Goal: Transaction & Acquisition: Purchase product/service

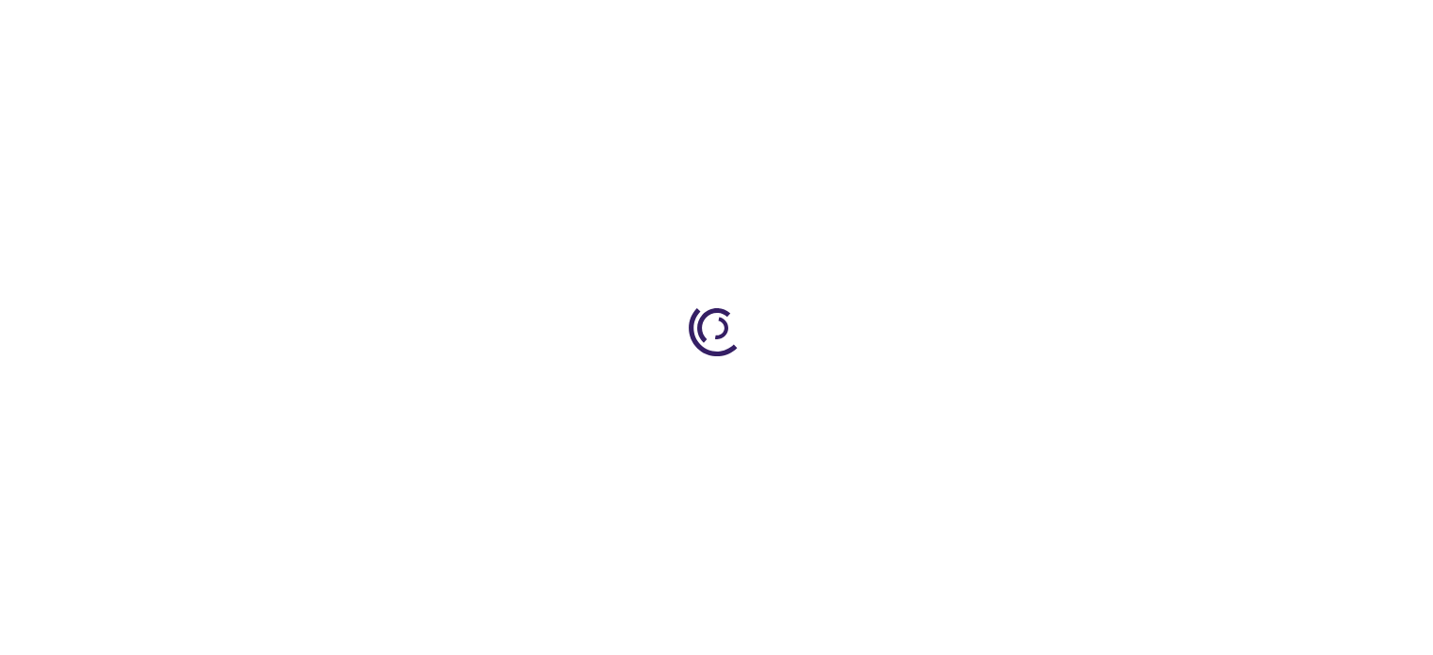
type input "0"
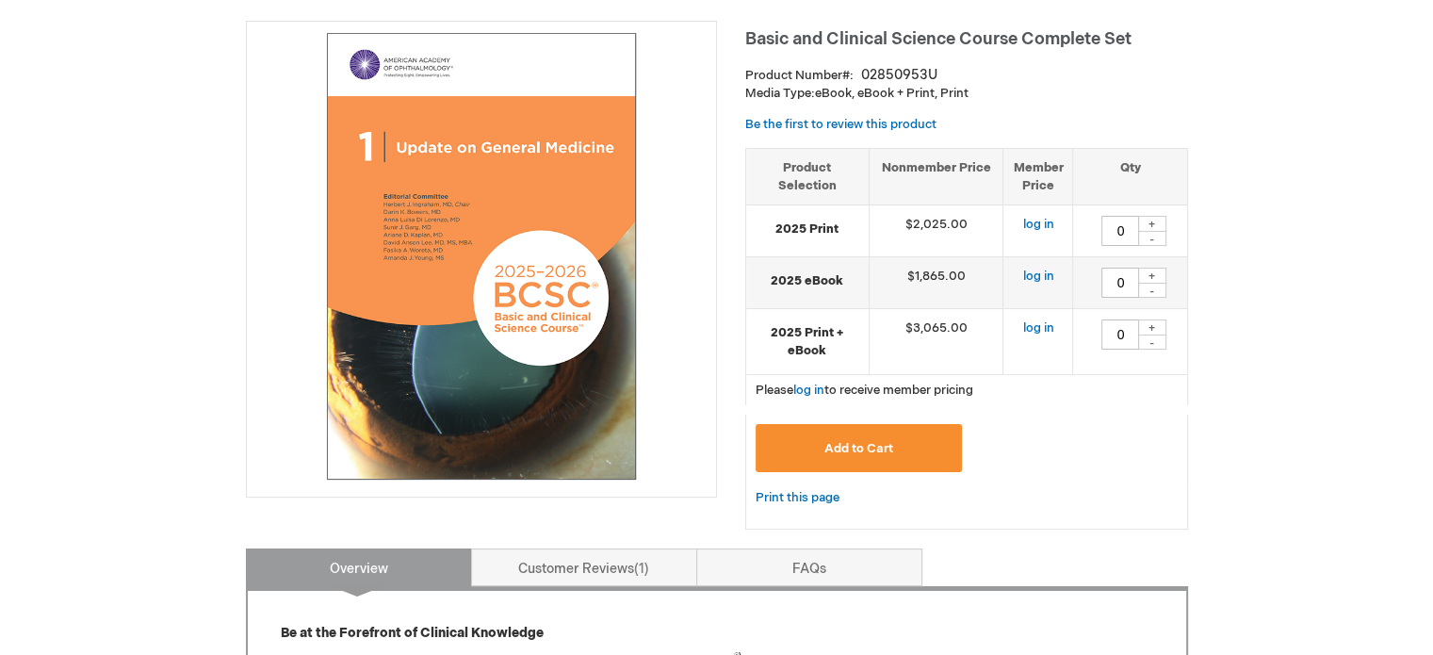
scroll to position [377, 0]
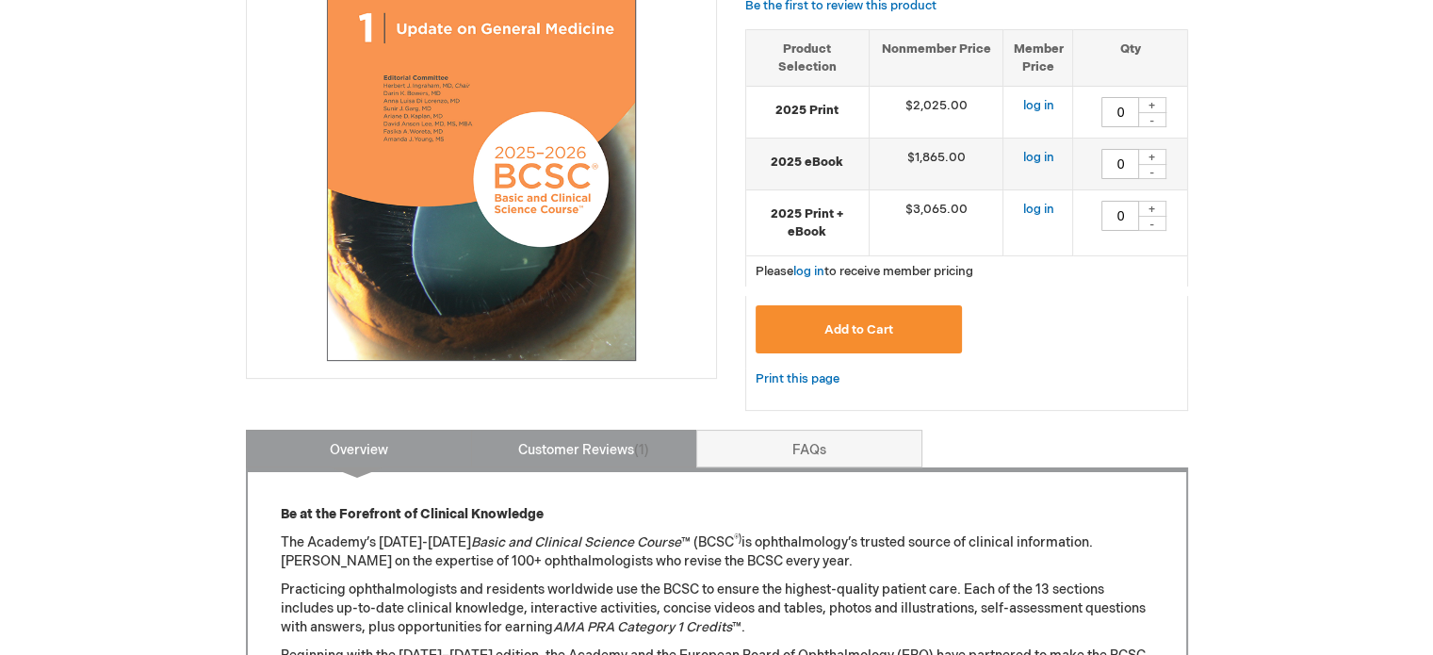
click at [622, 448] on link "Customer Reviews 1" at bounding box center [584, 449] width 226 height 38
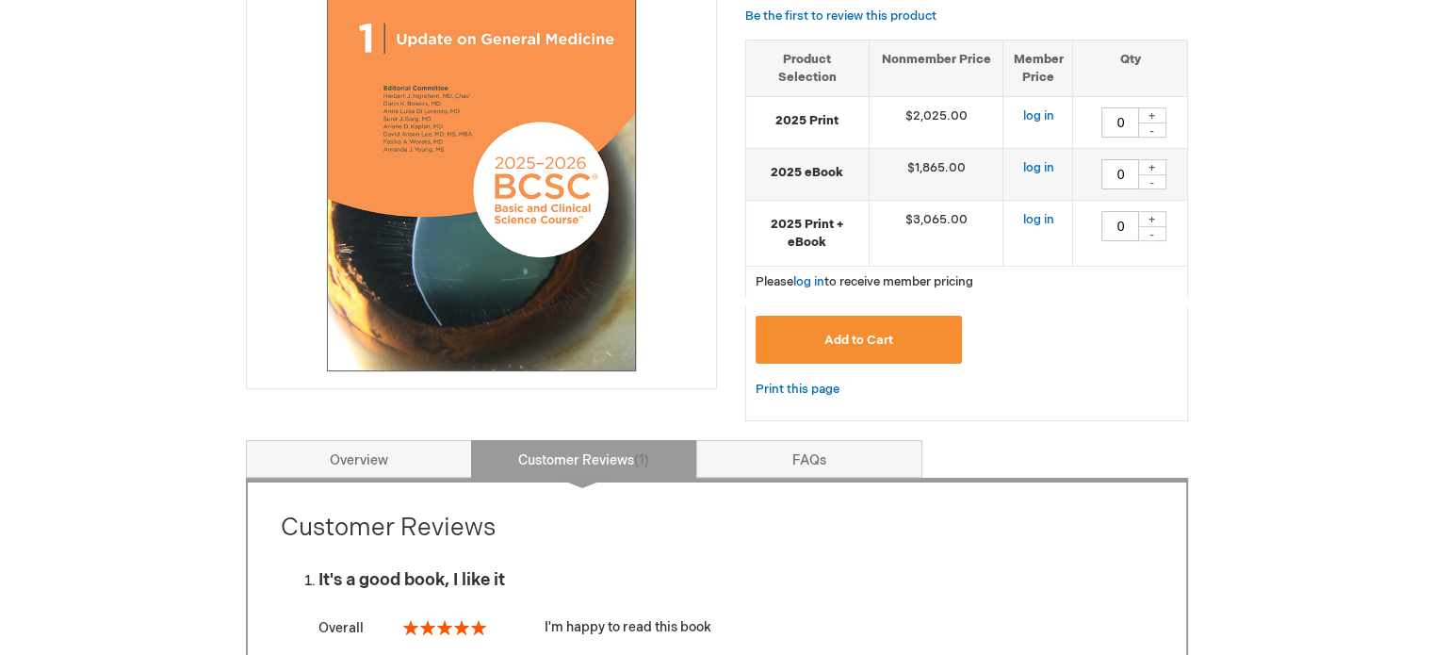
scroll to position [334, 0]
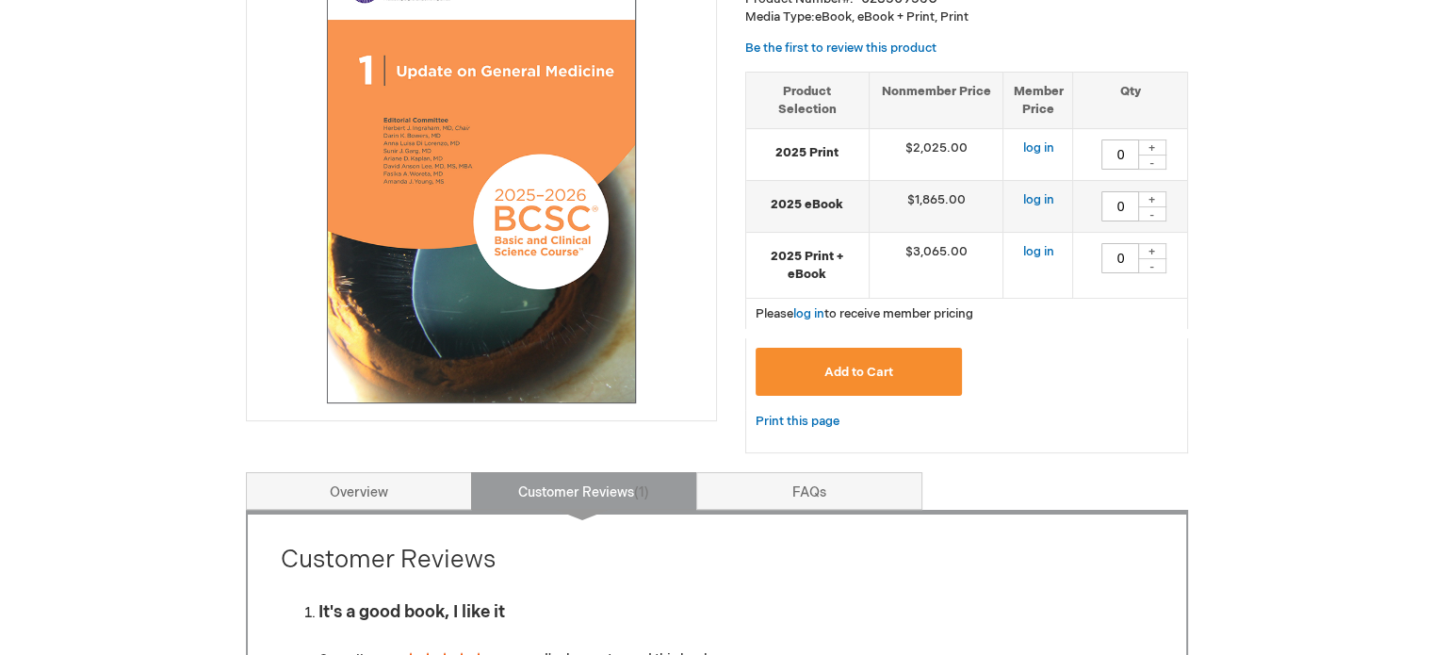
click at [956, 89] on th "Nonmember Price" at bounding box center [936, 100] width 135 height 57
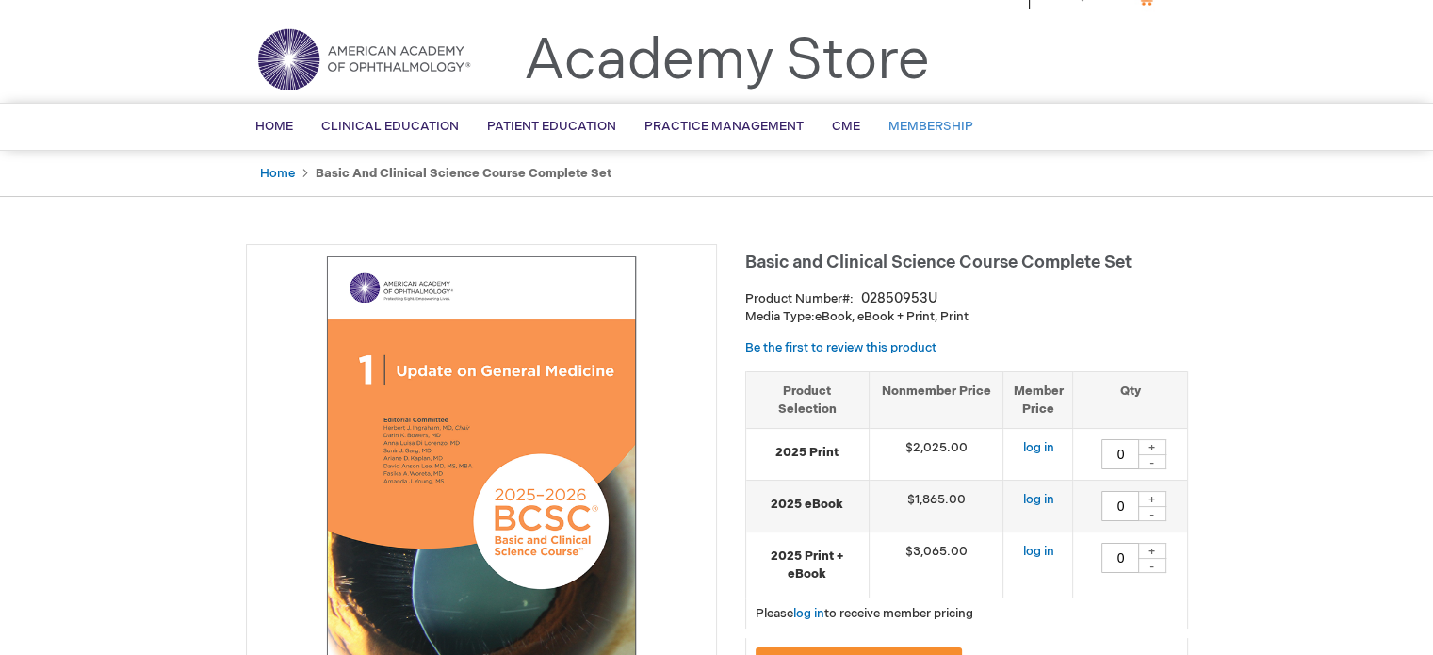
scroll to position [0, 0]
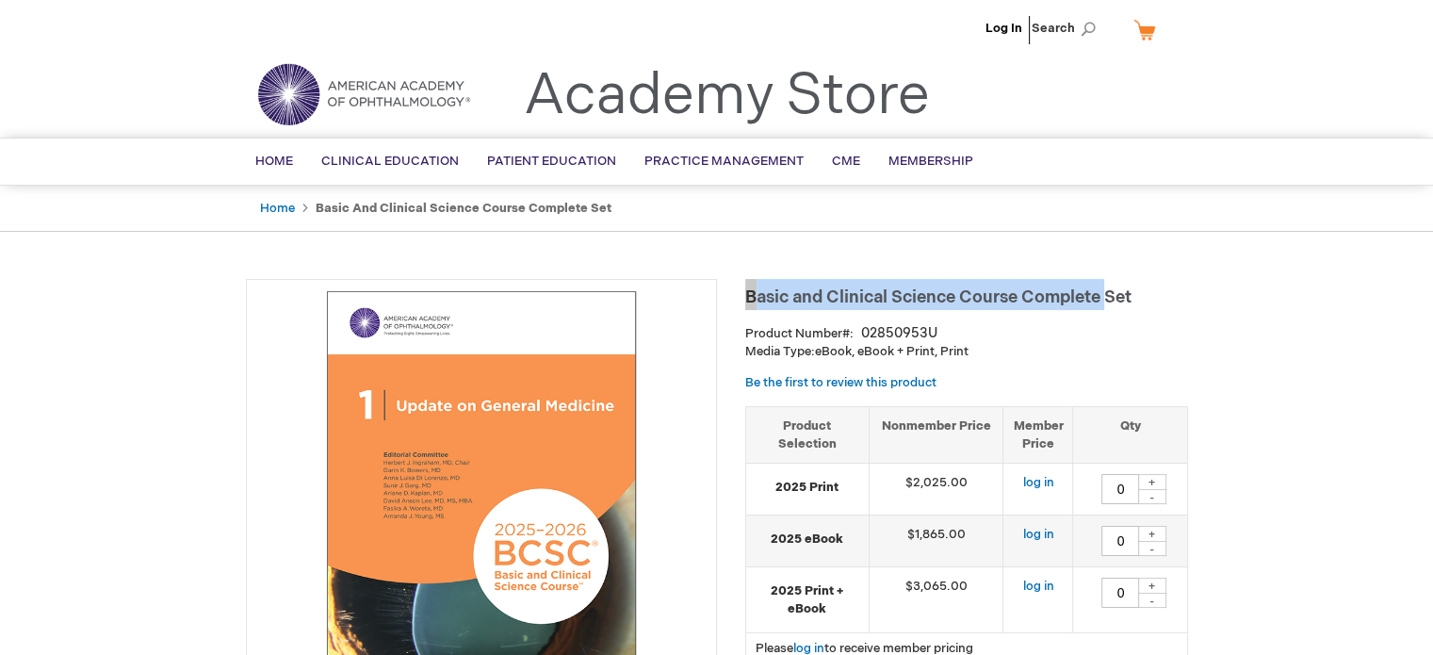
drag, startPoint x: 746, startPoint y: 293, endPoint x: 1104, endPoint y: 310, distance: 358.5
click at [1104, 310] on div "Basic and Clinical Science Course Complete Set Product Number 02850953U Media T…" at bounding box center [966, 543] width 443 height 528
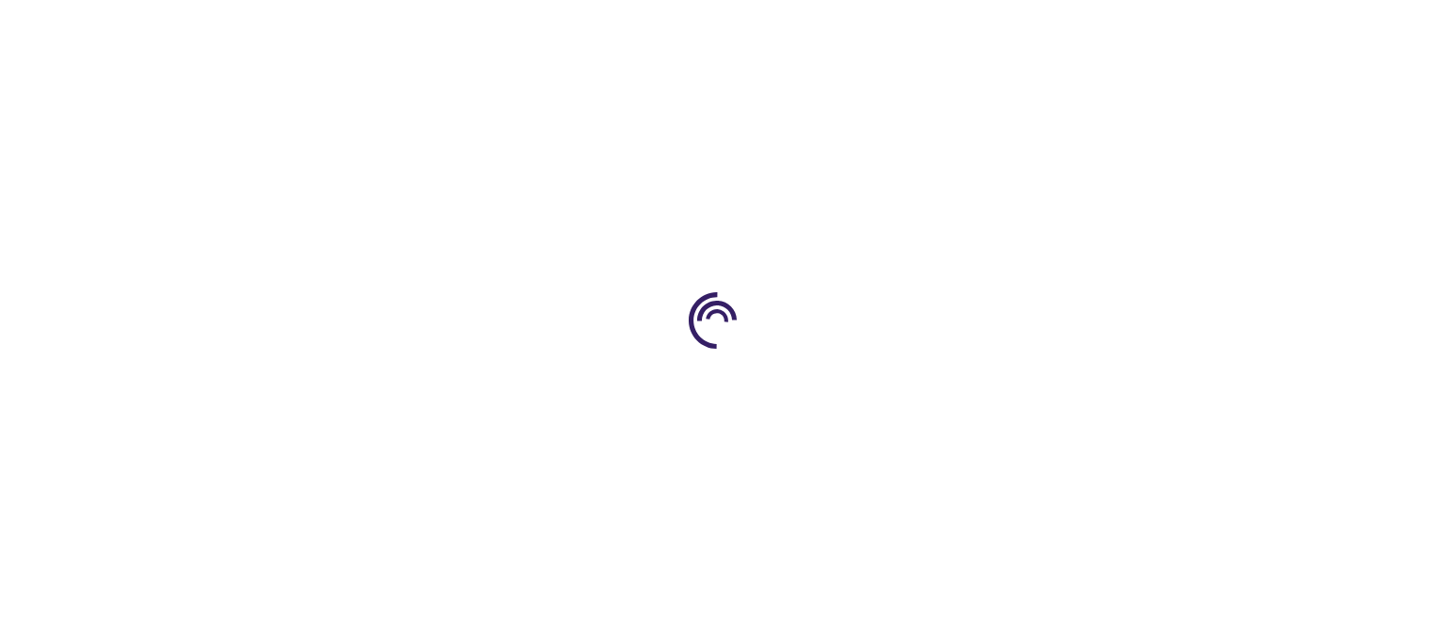
type input "0"
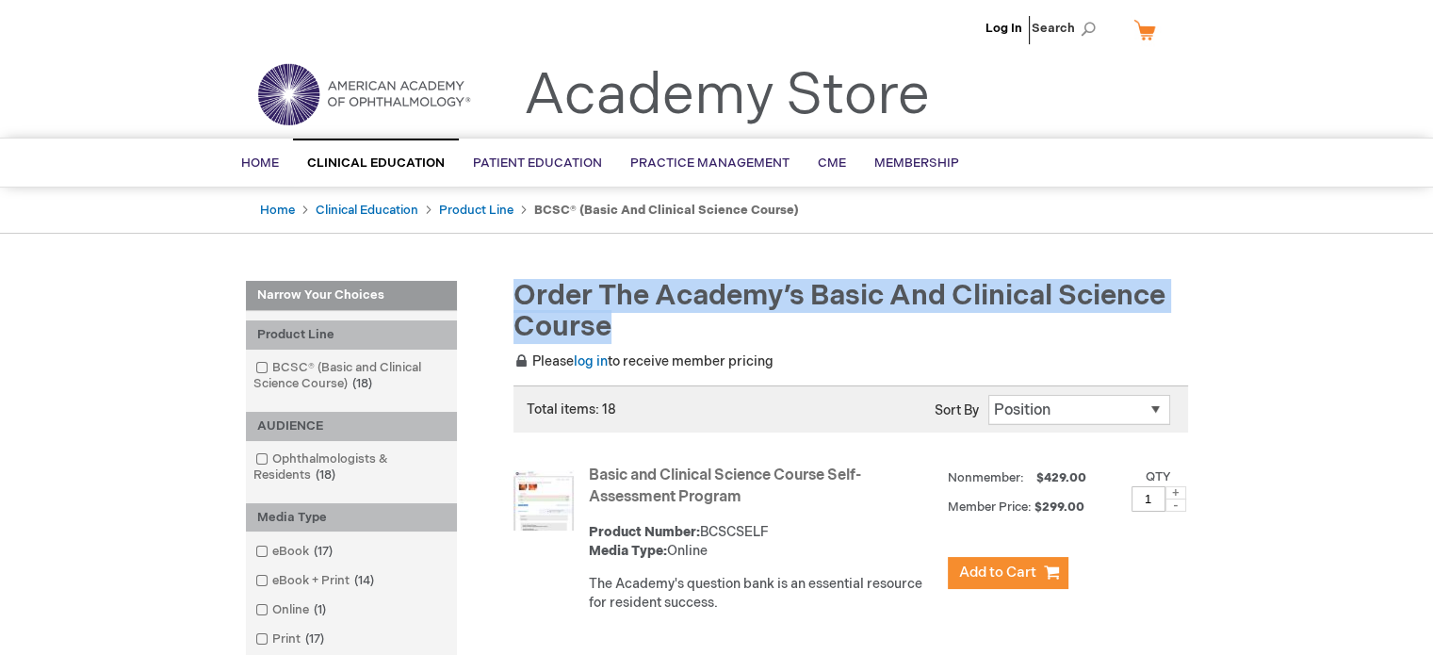
drag, startPoint x: 514, startPoint y: 289, endPoint x: 629, endPoint y: 332, distance: 122.5
click at [629, 332] on h1 "Order the Academy’s Basic and Clinical Science Course" at bounding box center [843, 312] width 689 height 62
copy span "Order the Academy’s Basic and Clinical Science Course"
